Goal: Transaction & Acquisition: Book appointment/travel/reservation

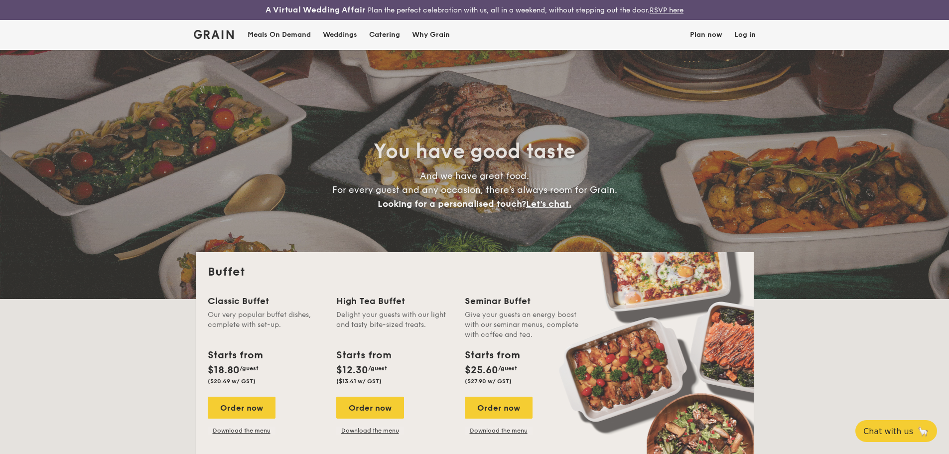
select select
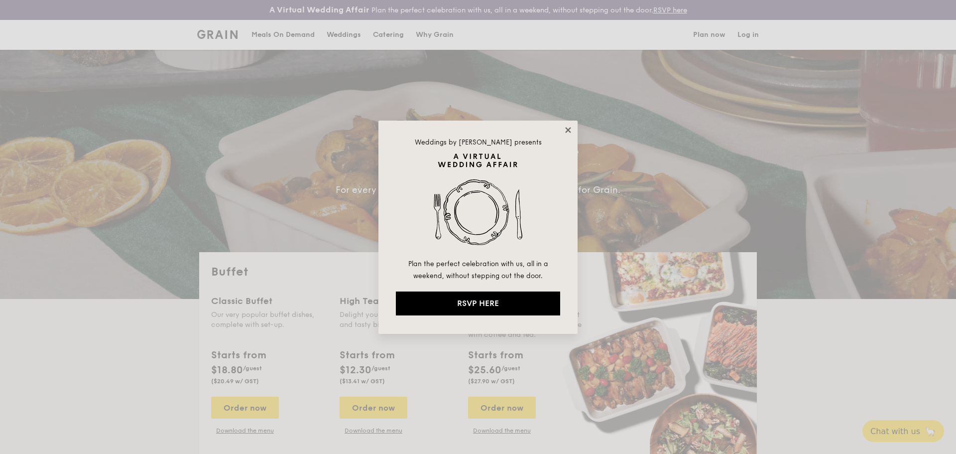
click at [570, 130] on icon at bounding box center [568, 129] width 9 height 9
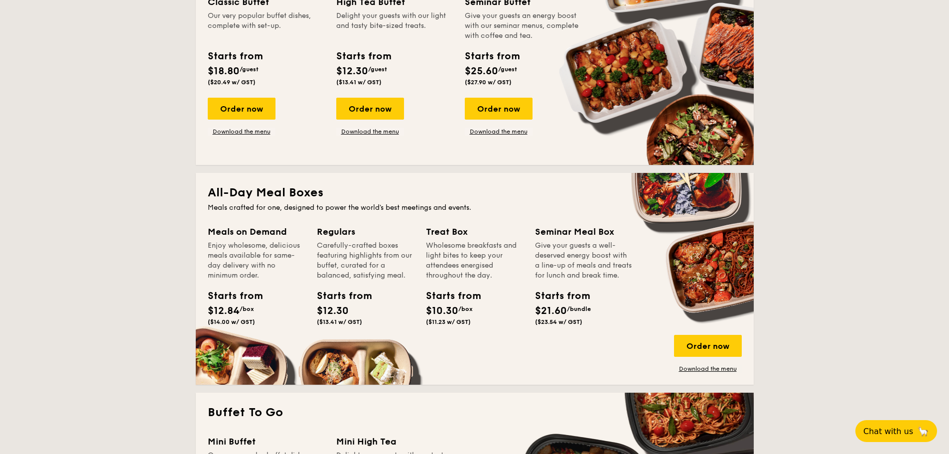
scroll to position [498, 0]
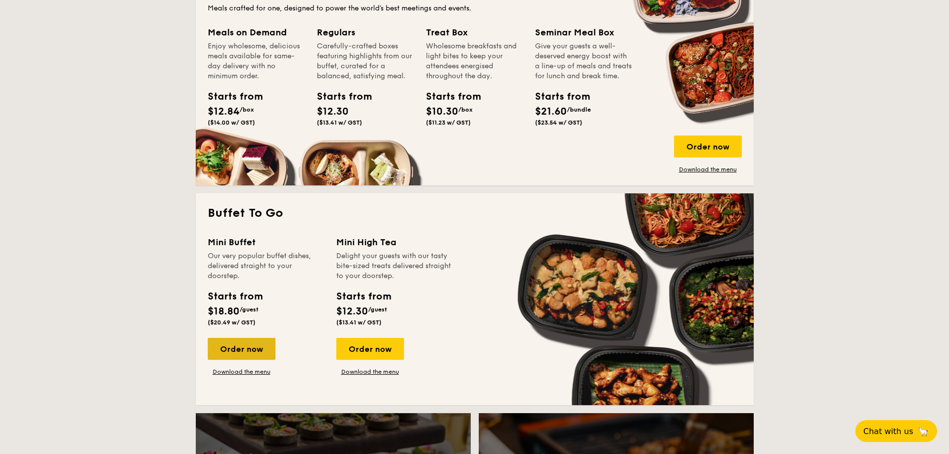
click at [257, 350] on div "Order now" at bounding box center [242, 349] width 68 height 22
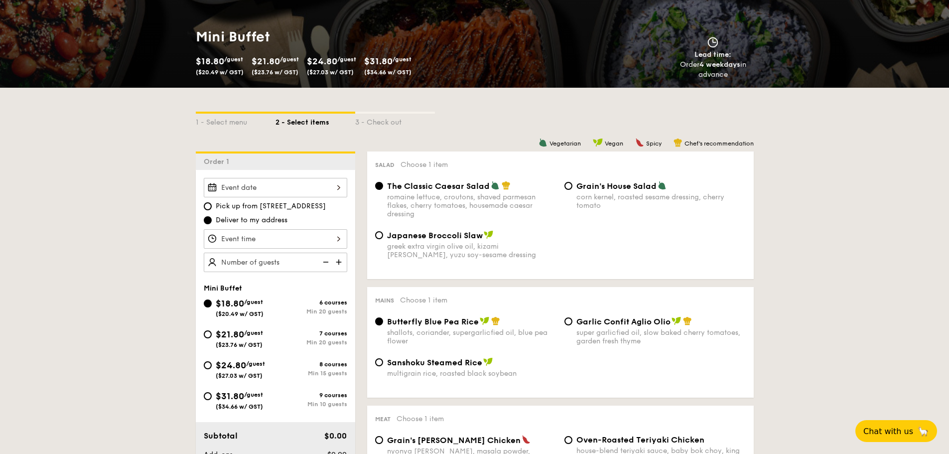
scroll to position [249, 0]
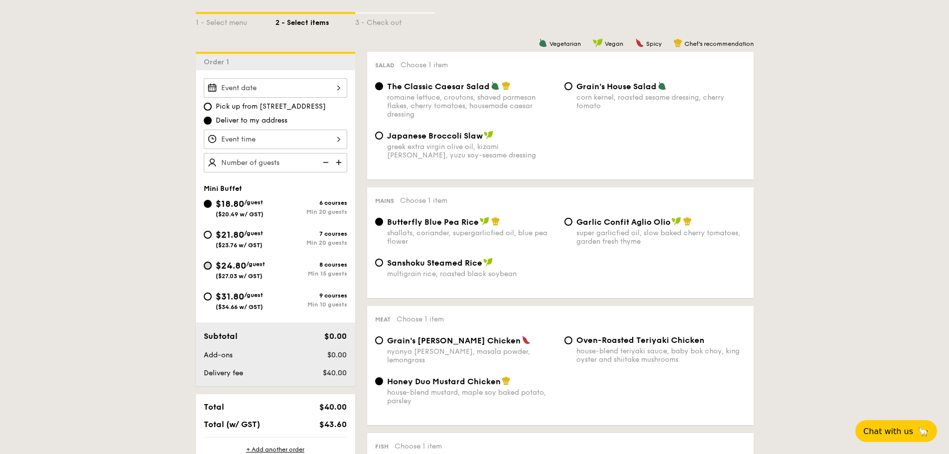
click at [210, 266] on input "$24.80 /guest ($27.03 w/ GST) 8 courses Min 15 guests" at bounding box center [208, 265] width 8 height 8
radio input "true"
radio input "false"
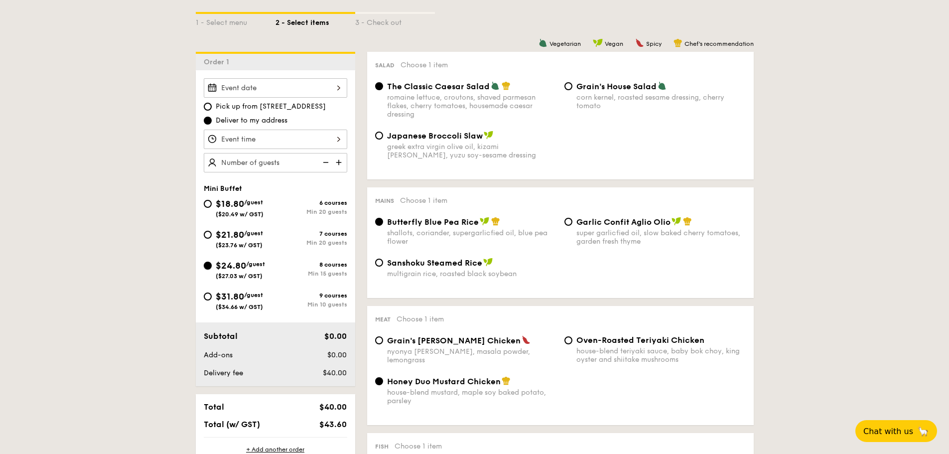
radio input "true"
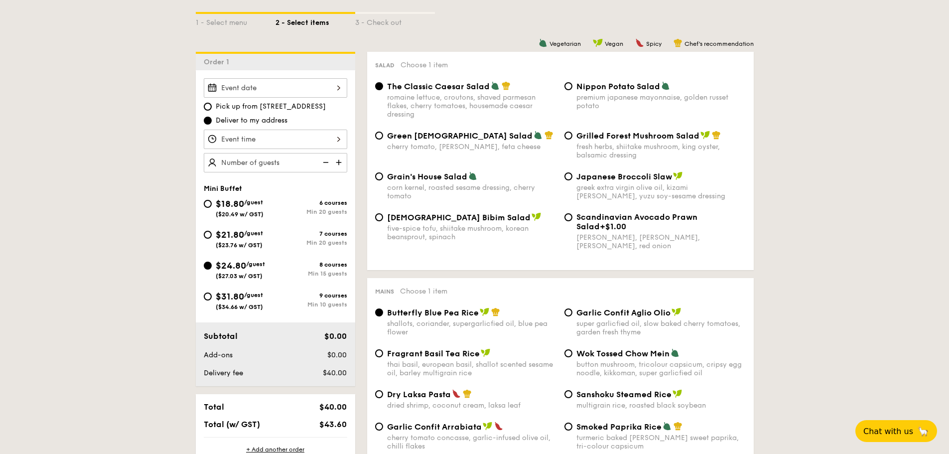
click at [573, 136] on div "Grilled Forest Mushroom Salad fresh herbs, shiitake mushroom, king oyster, bals…" at bounding box center [654, 144] width 189 height 29
click at [569, 137] on input "Grilled Forest Mushroom Salad fresh herbs, shiitake mushroom, king oyster, bals…" at bounding box center [568, 135] width 8 height 8
radio input "true"
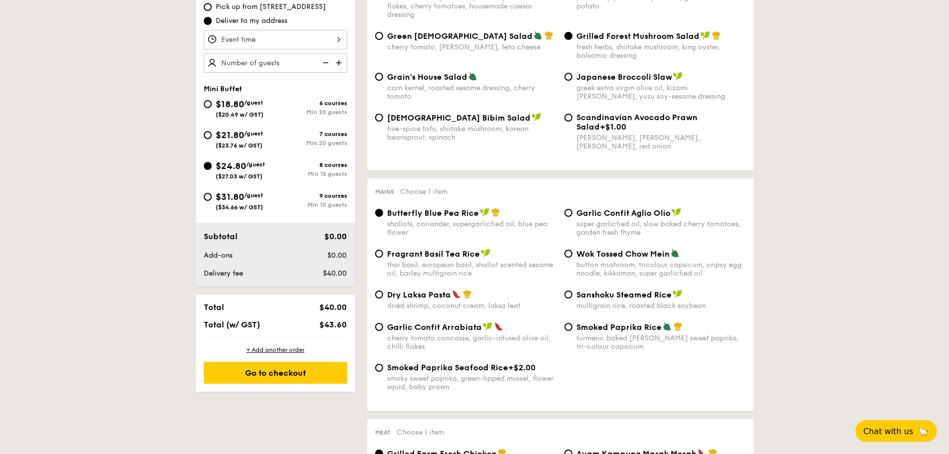
scroll to position [398, 0]
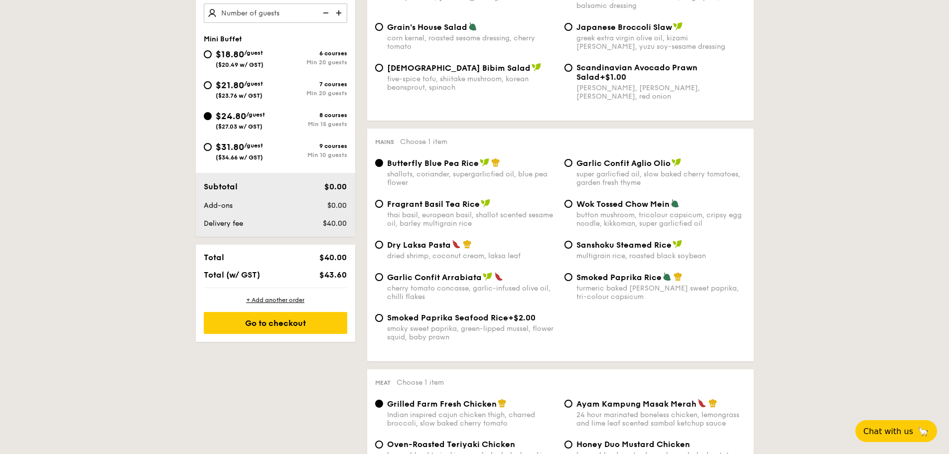
click at [382, 247] on div "Dry Laksa Pasta dried shrimp, coconut cream, laksa leaf" at bounding box center [465, 250] width 189 height 20
click at [380, 246] on input "Dry Laksa Pasta dried shrimp, coconut cream, laksa leaf" at bounding box center [379, 245] width 8 height 8
radio input "true"
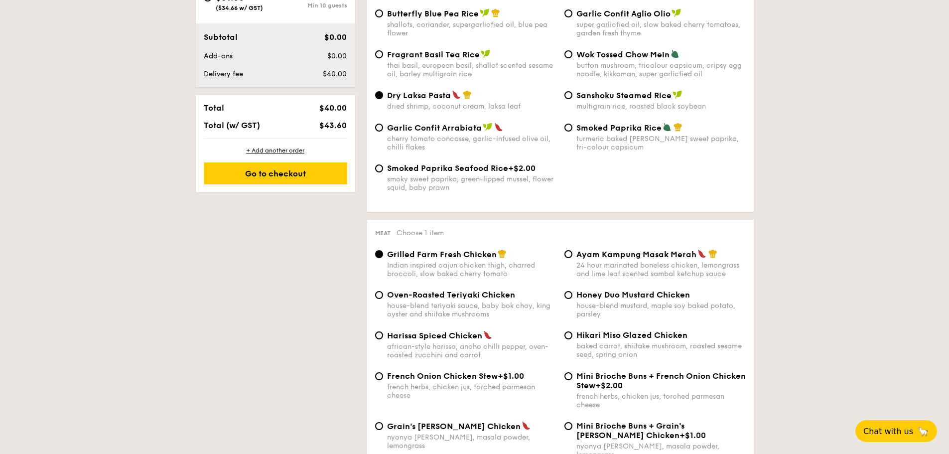
click at [572, 255] on div "Ayam Kampung Masak Merah 24 hour marinated boneless chicken, lemongrass and lim…" at bounding box center [654, 263] width 189 height 29
click at [571, 255] on input "Ayam Kampung Masak Merah 24 hour marinated boneless chicken, lemongrass and lim…" at bounding box center [568, 254] width 8 height 8
radio input "true"
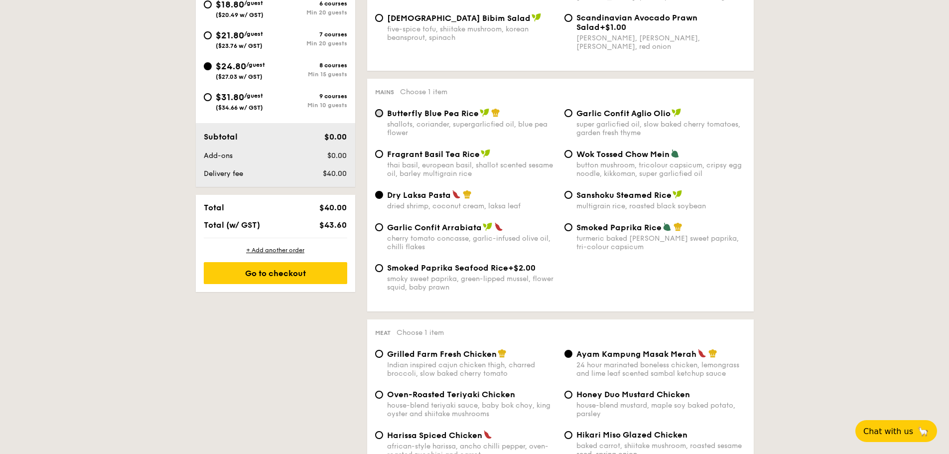
click at [378, 113] on input "Butterfly Blue Pea Rice shallots, coriander, supergarlicfied oil, blue pea flow…" at bounding box center [379, 113] width 8 height 8
radio input "true"
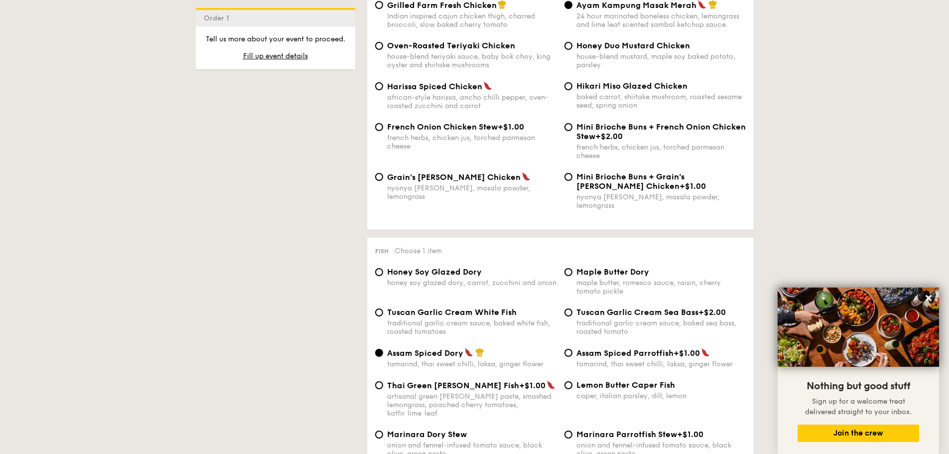
scroll to position [747, 0]
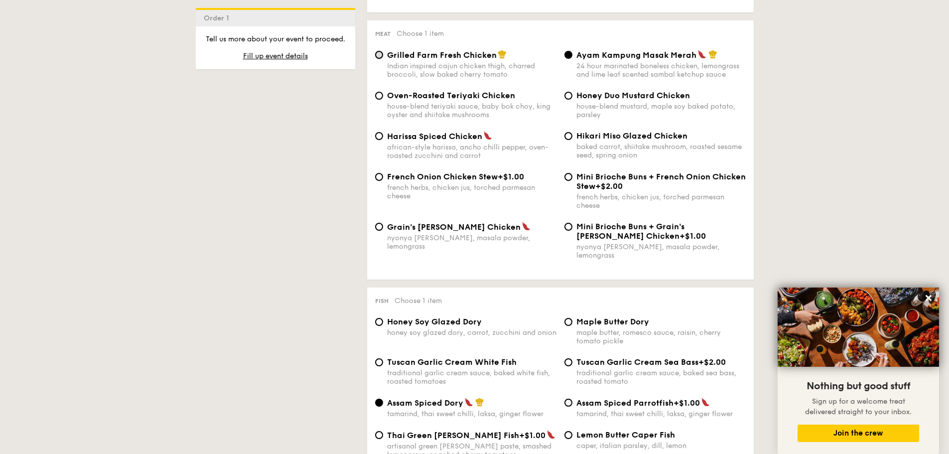
click at [380, 57] on input "Grilled Farm Fresh Chicken Indian inspired cajun chicken thigh, charred broccol…" at bounding box center [379, 55] width 8 height 8
radio input "true"
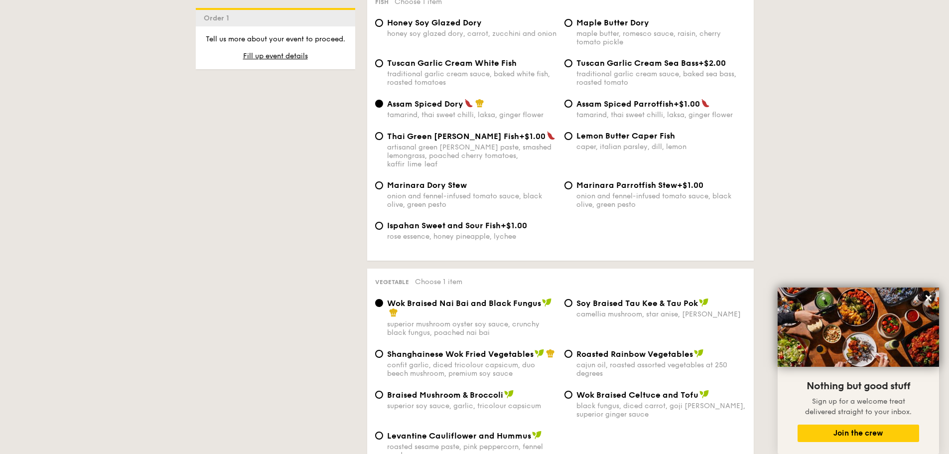
scroll to position [1145, 0]
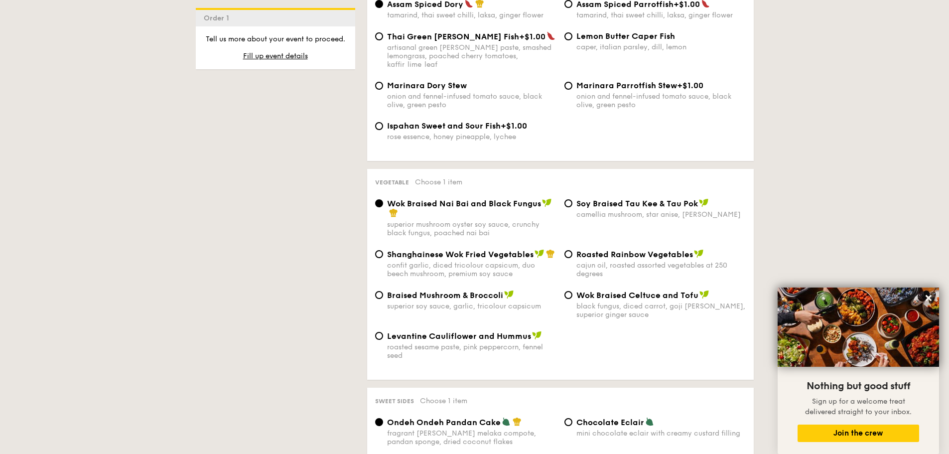
click at [388, 249] on span "Shanghainese Wok Fried Vegetables" at bounding box center [460, 253] width 146 height 9
click at [383, 250] on input "Shanghainese Wok Fried Vegetables confit garlic, diced tricolour capsicum, duo …" at bounding box center [379, 254] width 8 height 8
radio input "true"
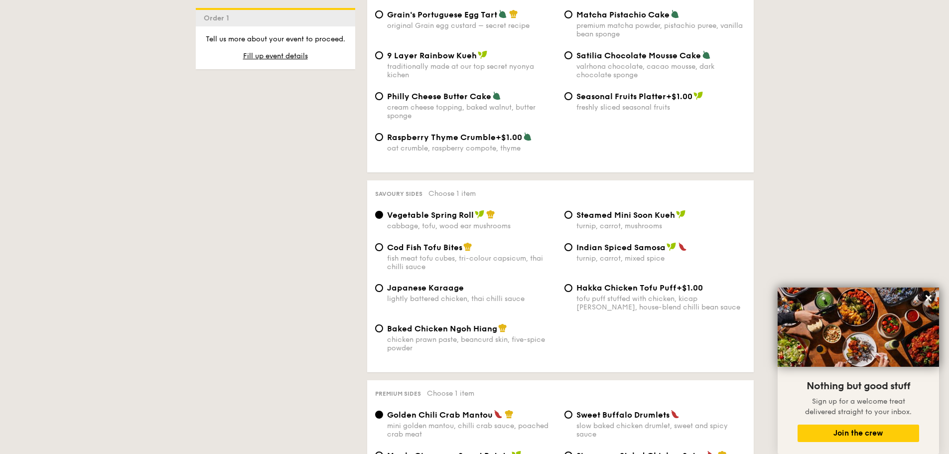
scroll to position [1643, 0]
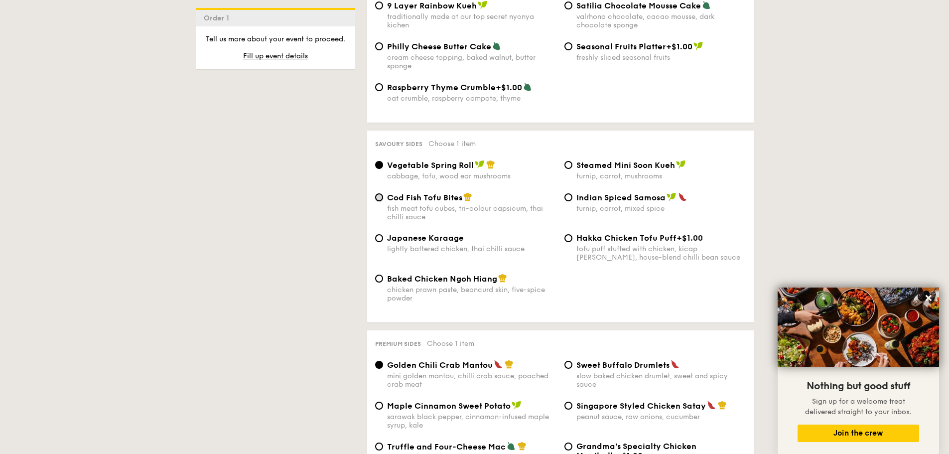
click at [379, 193] on input "Cod Fish Tofu Bites fish meat tofu cubes, tri-colour capsicum, thai chilli sauce" at bounding box center [379, 197] width 8 height 8
radio input "true"
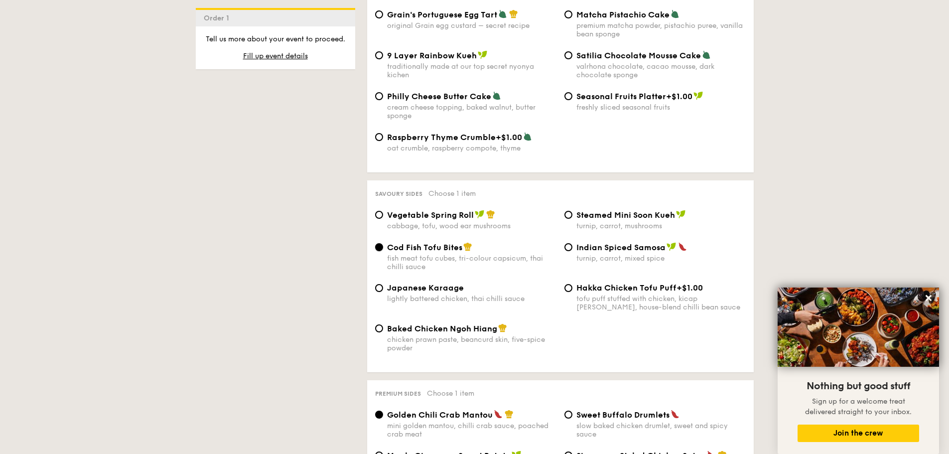
scroll to position [1743, 0]
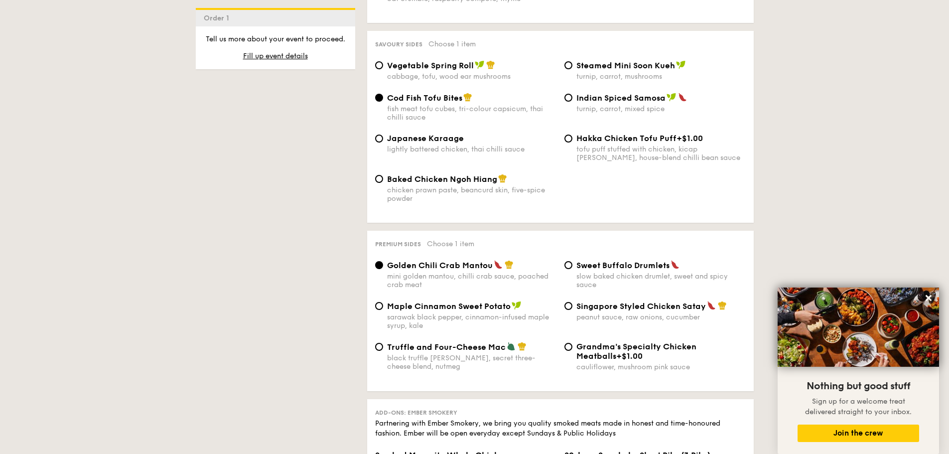
click at [565, 301] on div "Singapore Styled Chicken Satay peanut sauce, raw onions, cucumber" at bounding box center [654, 311] width 189 height 20
click at [571, 302] on input "Singapore Styled Chicken Satay peanut sauce, raw onions, cucumber" at bounding box center [568, 306] width 8 height 8
radio input "true"
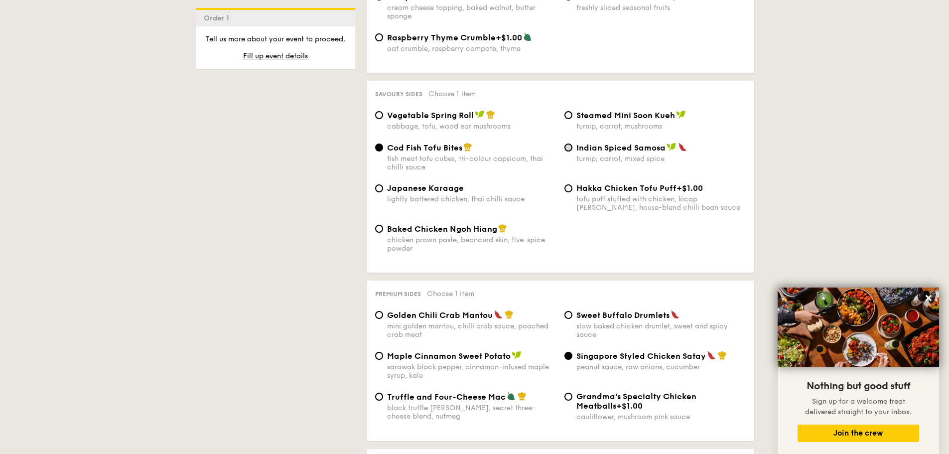
click at [569, 143] on input "Indian Spiced Samosa turnip, carrot, mixed spice" at bounding box center [568, 147] width 8 height 8
radio input "true"
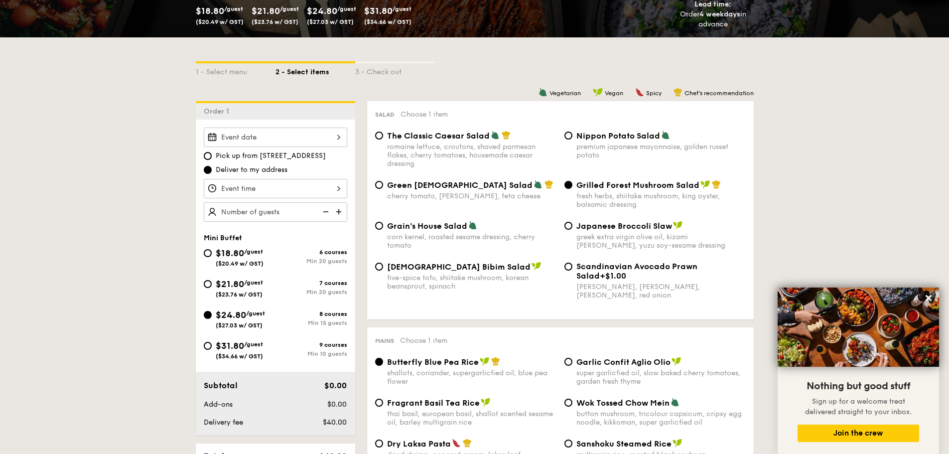
scroll to position [299, 0]
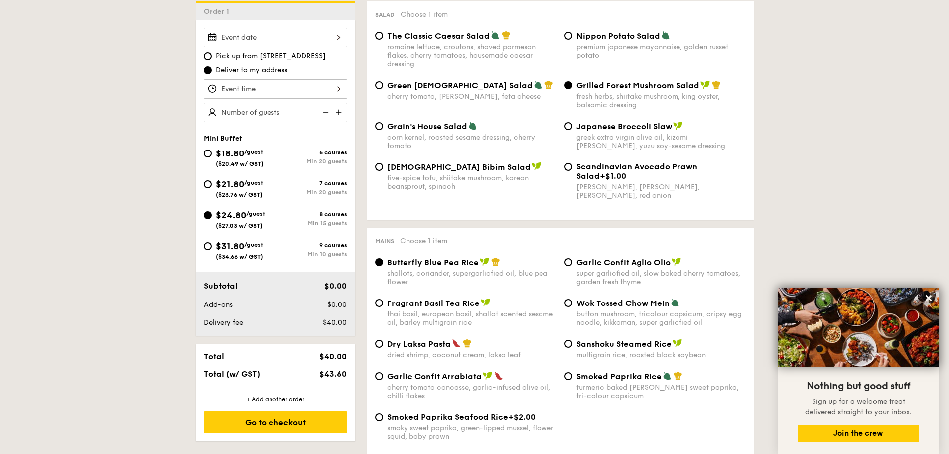
click at [335, 36] on div at bounding box center [275, 37] width 143 height 19
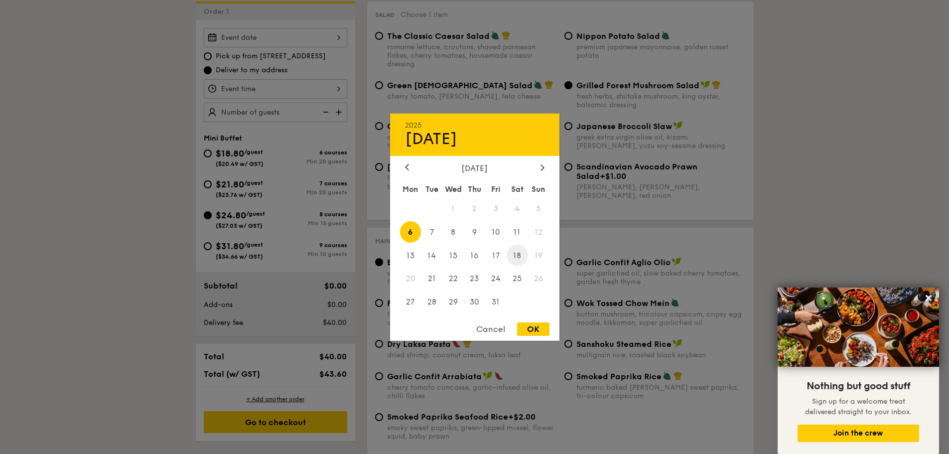
click at [518, 256] on span "18" at bounding box center [516, 255] width 21 height 21
click at [535, 328] on div "OK" at bounding box center [533, 328] width 32 height 13
type input "[DATE]"
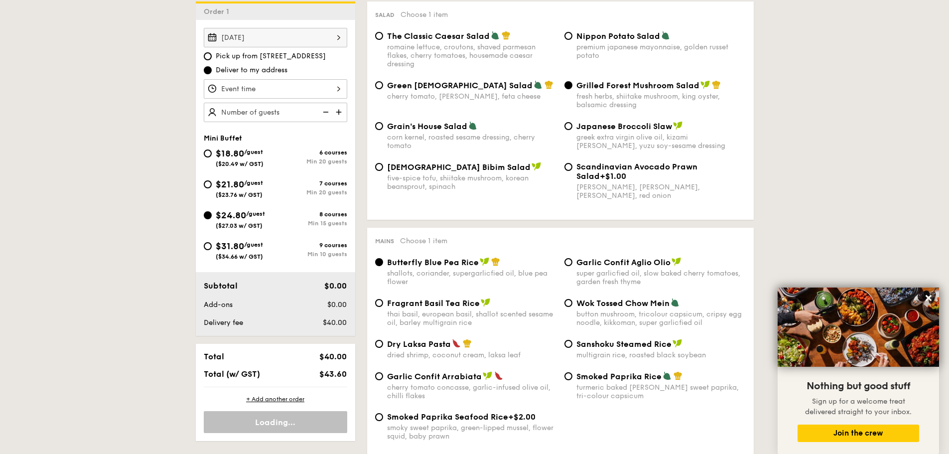
click at [339, 95] on div "12 1 2 3 4 5 6 7 8 9 10 11 00 15 30 45 am pm Cancel OK" at bounding box center [275, 88] width 143 height 19
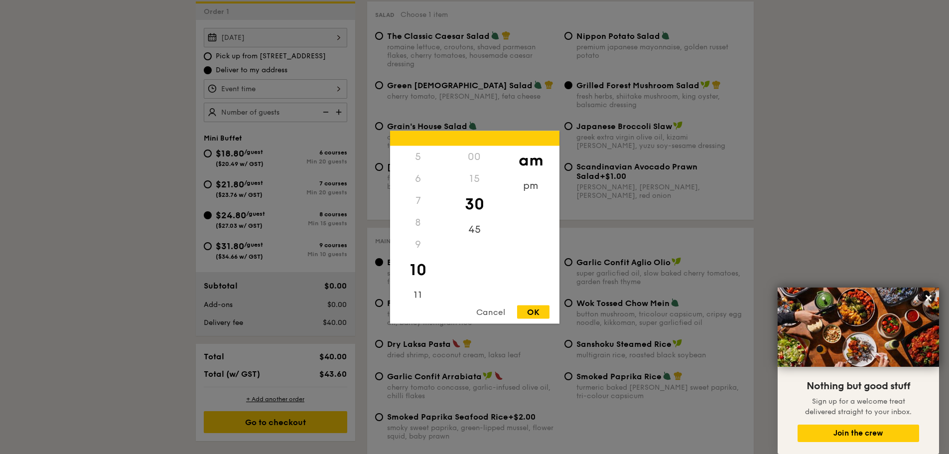
click at [418, 178] on div "6" at bounding box center [418, 178] width 56 height 22
click at [531, 185] on div "pm" at bounding box center [530, 188] width 56 height 29
click at [420, 180] on div "6" at bounding box center [418, 181] width 56 height 29
click at [478, 163] on div "00" at bounding box center [474, 159] width 56 height 29
click at [535, 308] on div "OK" at bounding box center [533, 311] width 32 height 13
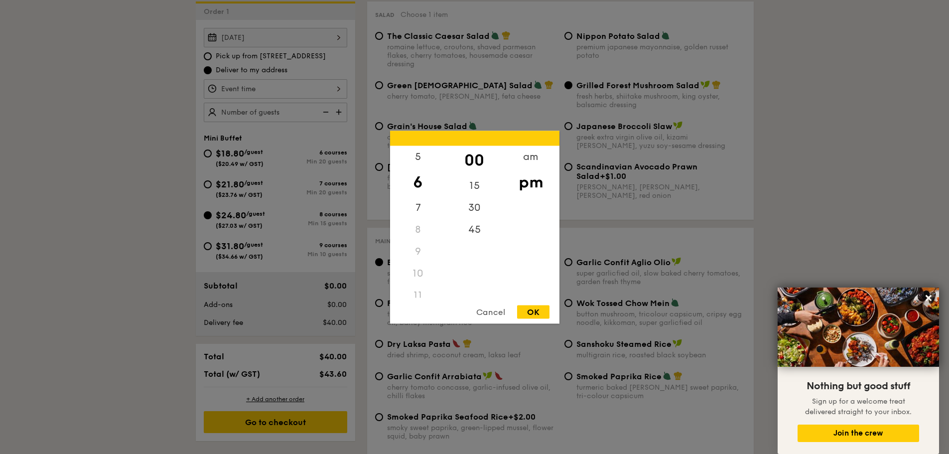
type input "6:00PM"
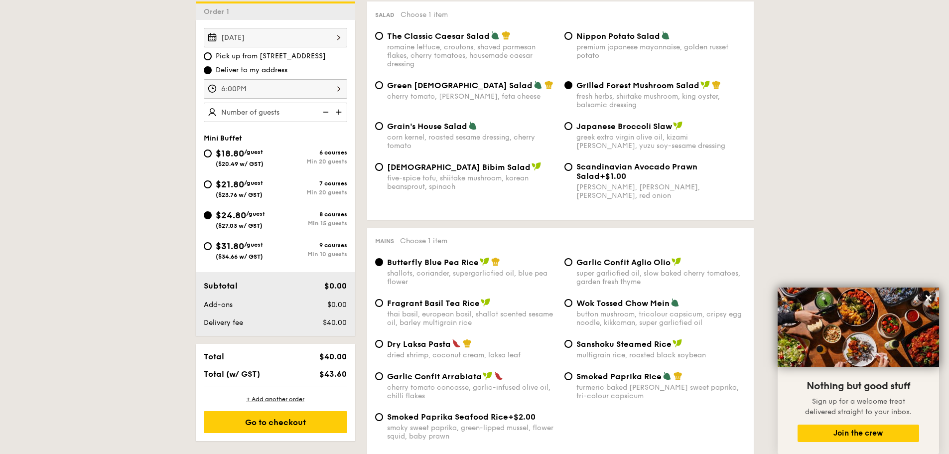
click at [339, 113] on img at bounding box center [339, 112] width 15 height 19
click at [327, 113] on img at bounding box center [324, 112] width 15 height 19
type input "15 guests"
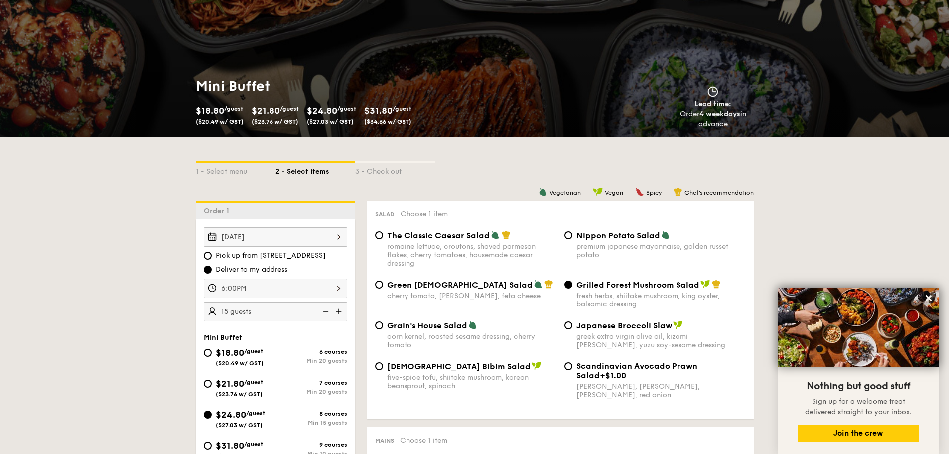
scroll to position [0, 0]
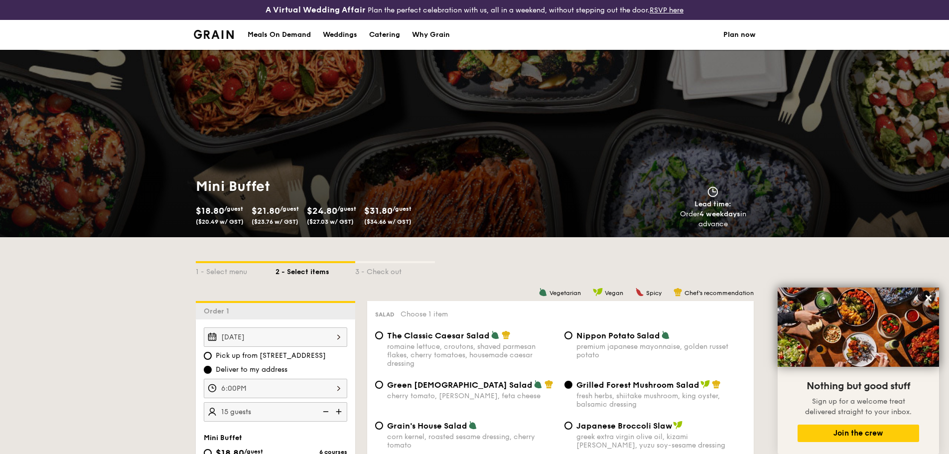
click at [385, 34] on div "Catering" at bounding box center [384, 35] width 31 height 30
select select
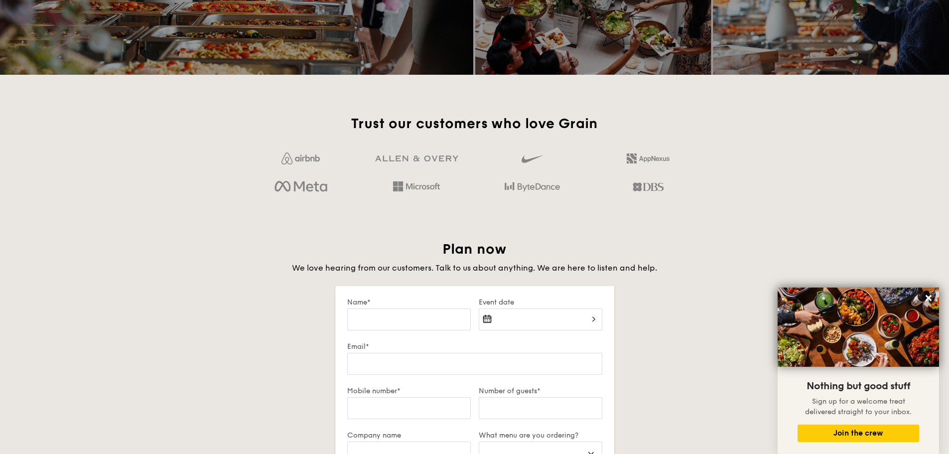
scroll to position [1195, 0]
